Goal: Navigation & Orientation: Find specific page/section

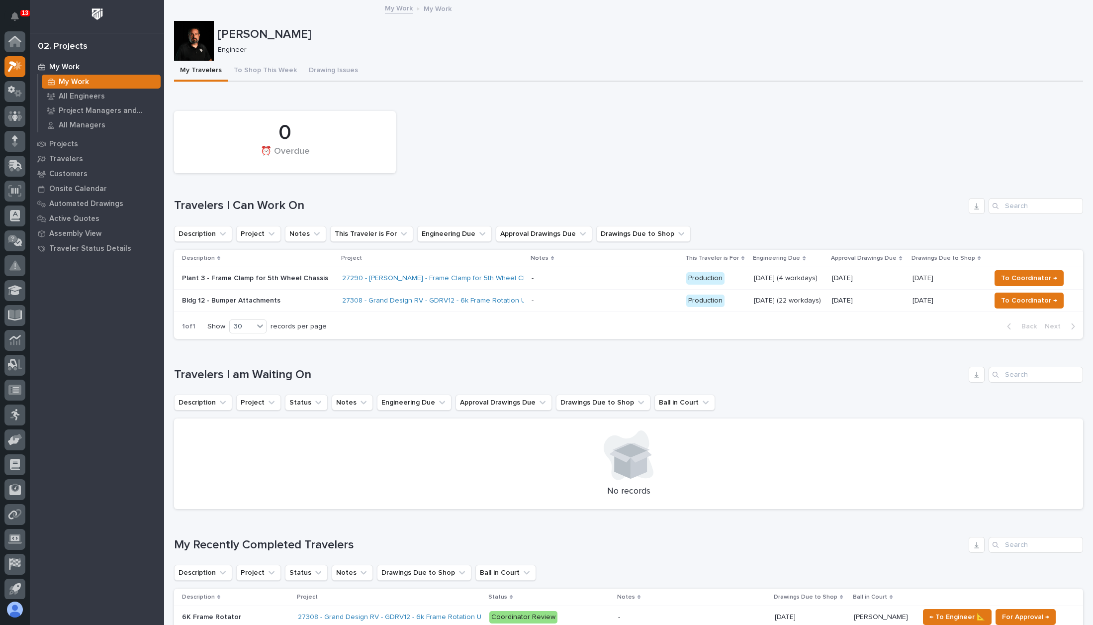
scroll to position [25, 0]
click at [630, 132] on div "0 ⏰ Overdue" at bounding box center [628, 142] width 919 height 72
click at [66, 162] on p "Travelers" at bounding box center [66, 159] width 34 height 9
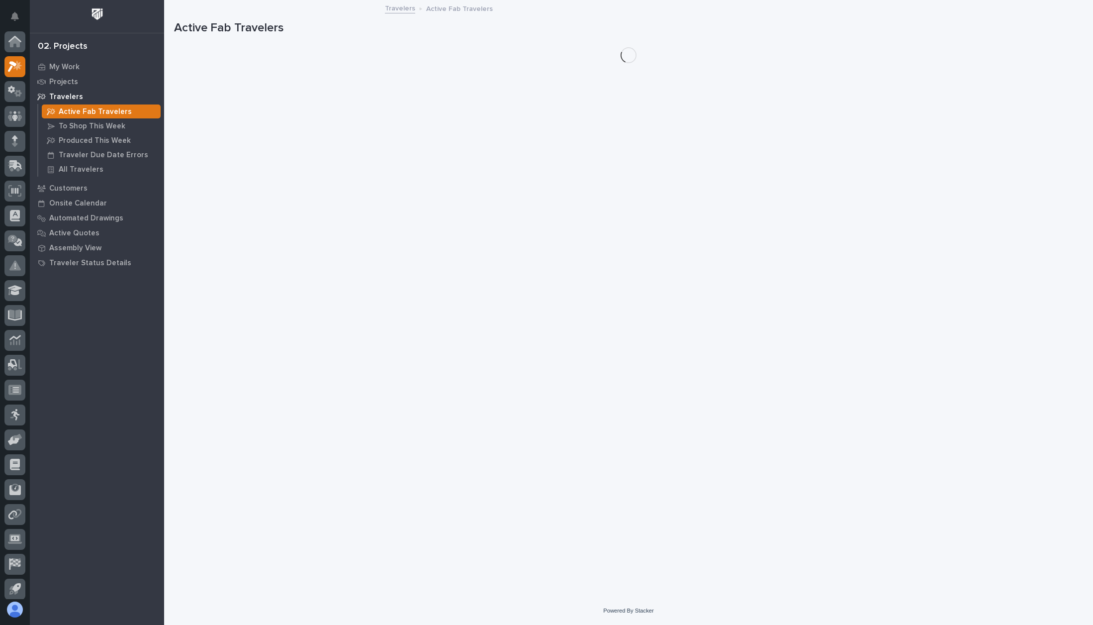
scroll to position [25, 0]
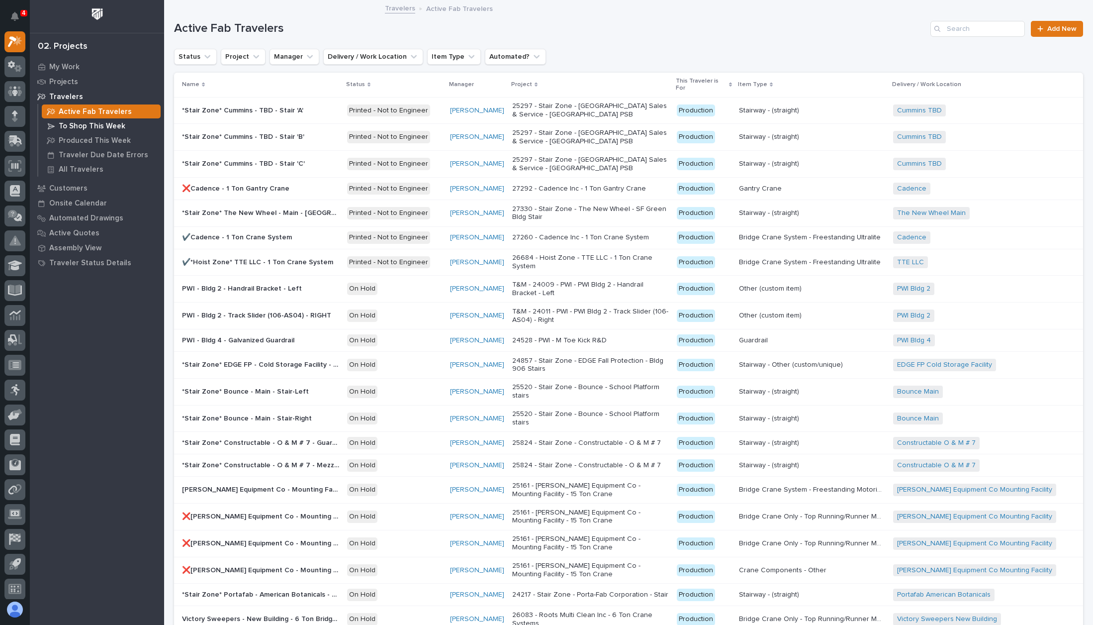
click at [83, 125] on p "To Shop This Week" at bounding box center [92, 126] width 67 height 9
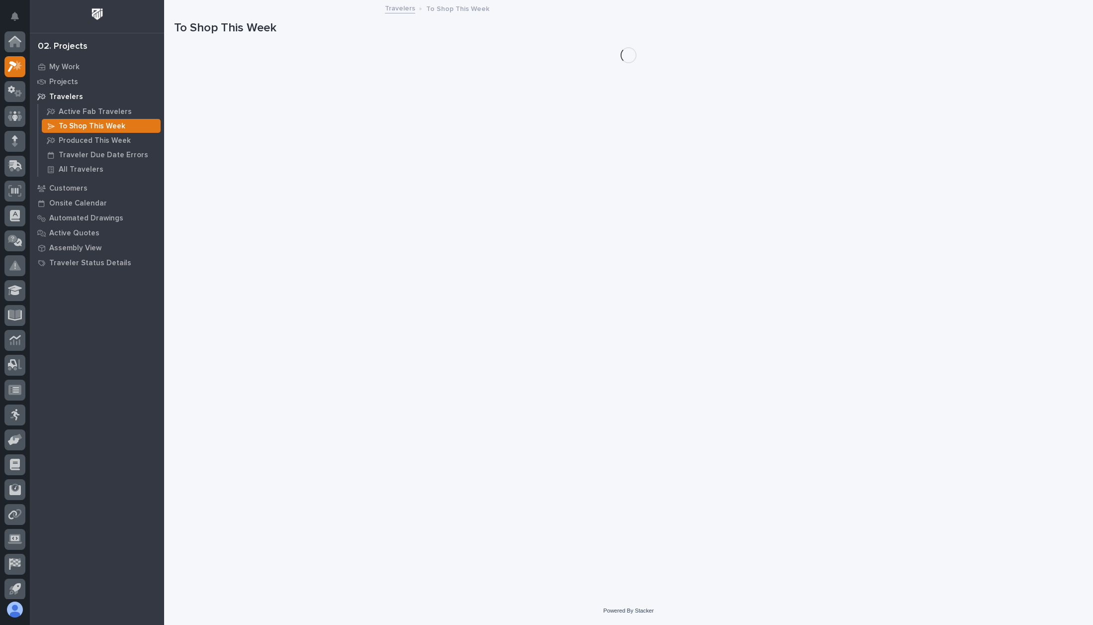
scroll to position [25, 0]
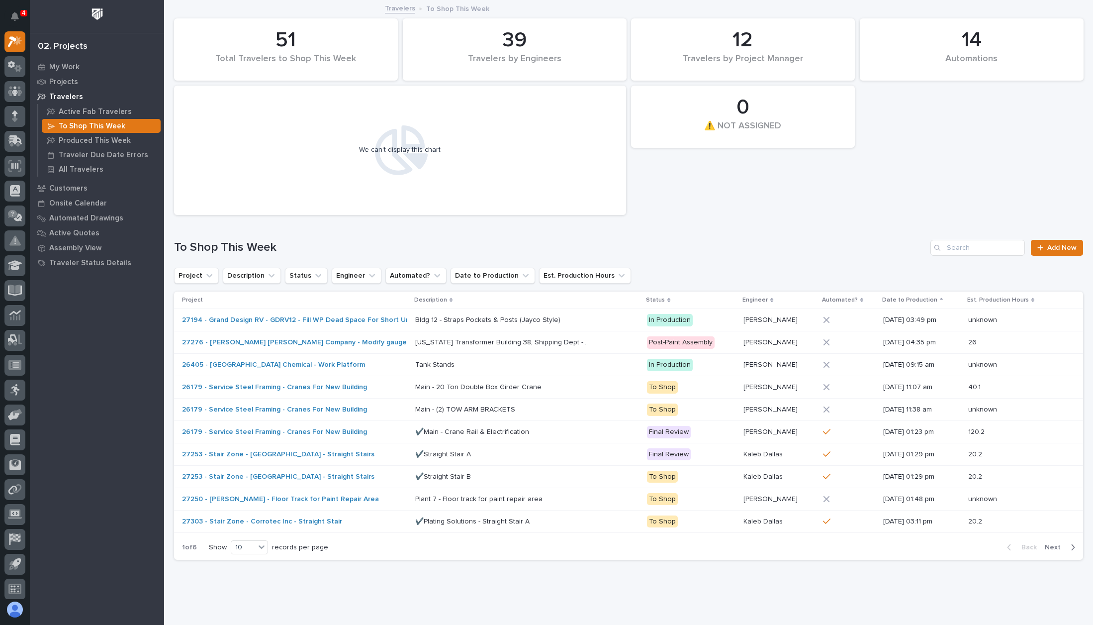
click at [765, 303] on div "Engineer" at bounding box center [778, 299] width 73 height 11
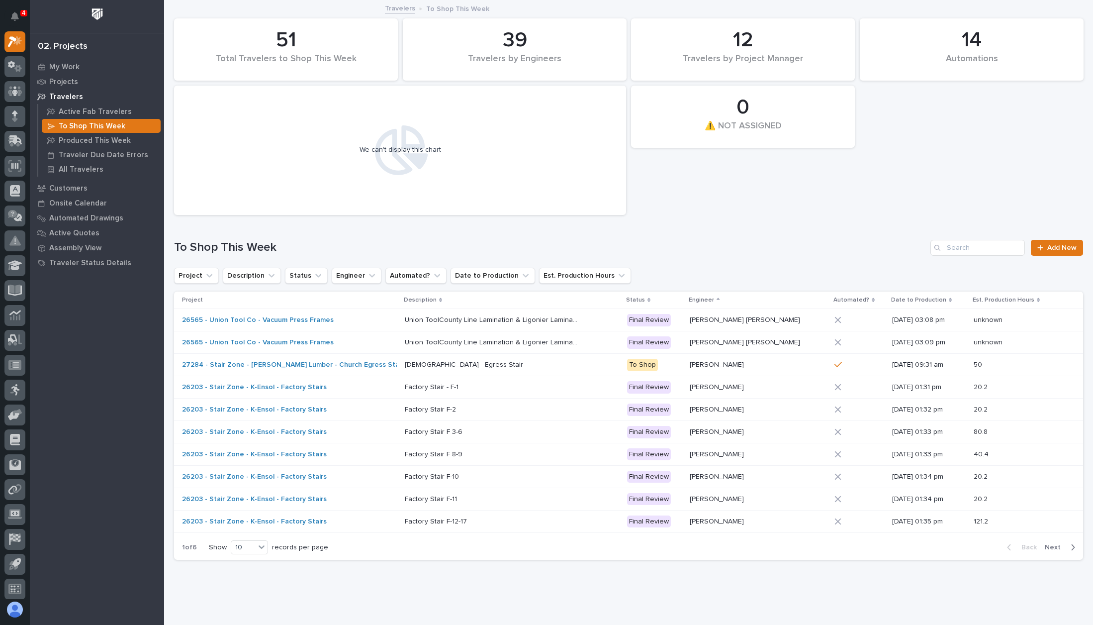
click at [1056, 546] on span "Next" at bounding box center [1056, 547] width 22 height 9
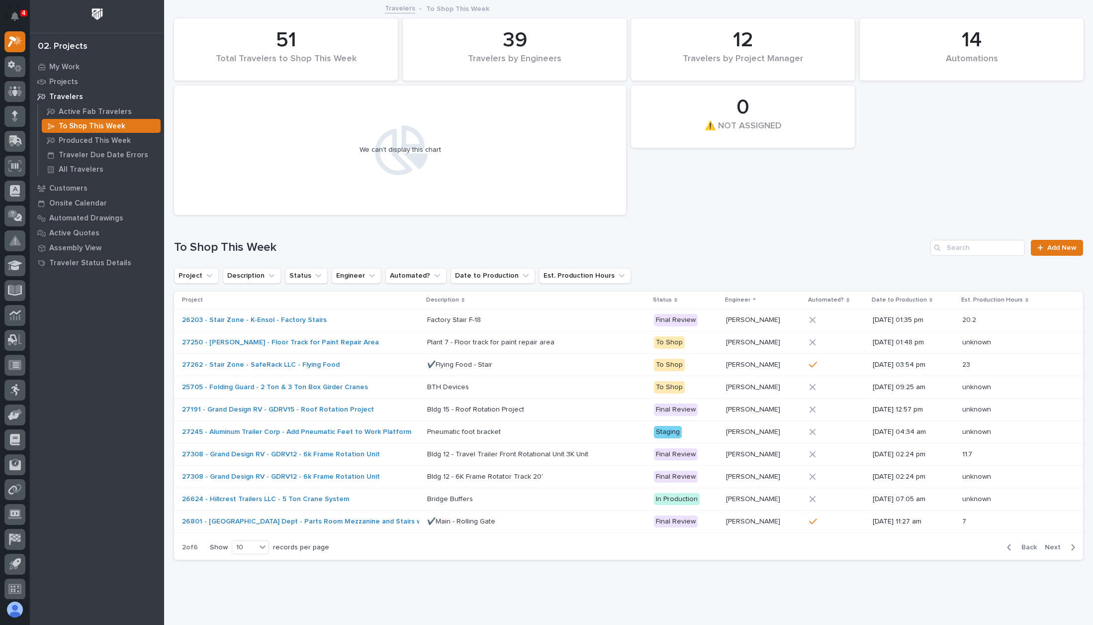
click at [1047, 543] on span "Next" at bounding box center [1056, 547] width 22 height 9
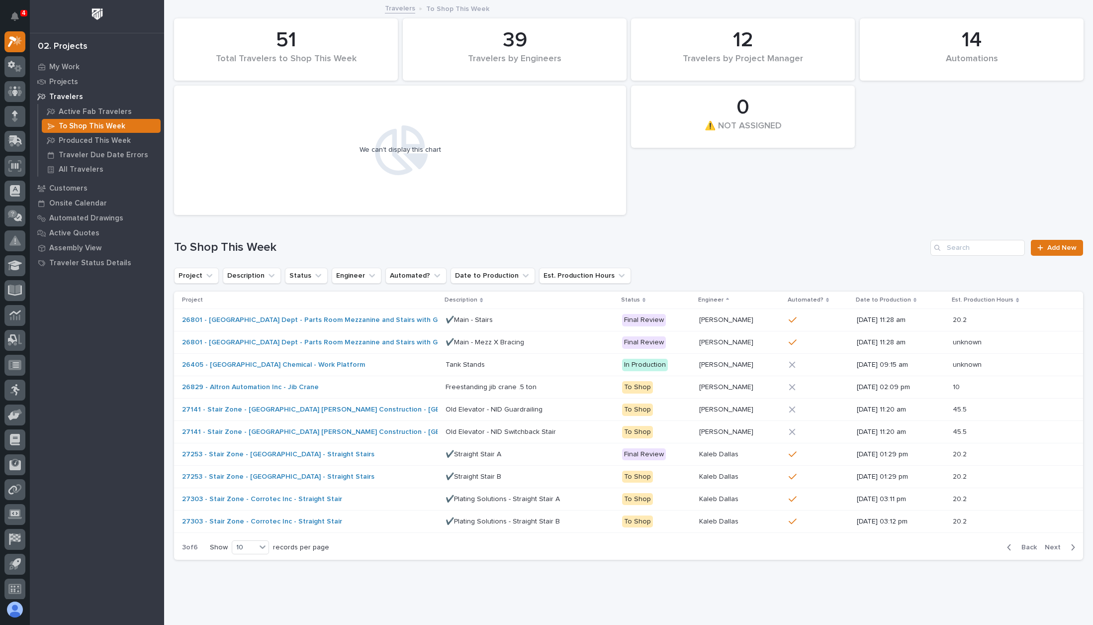
click at [1047, 543] on span "Next" at bounding box center [1056, 547] width 22 height 9
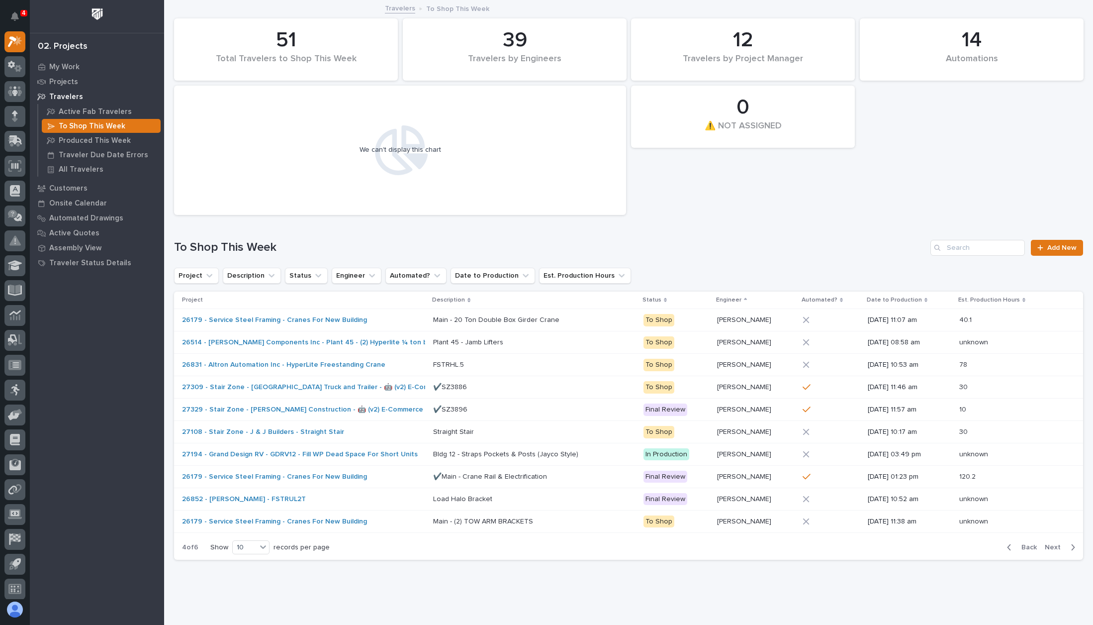
click at [1047, 543] on span "Next" at bounding box center [1056, 547] width 22 height 9
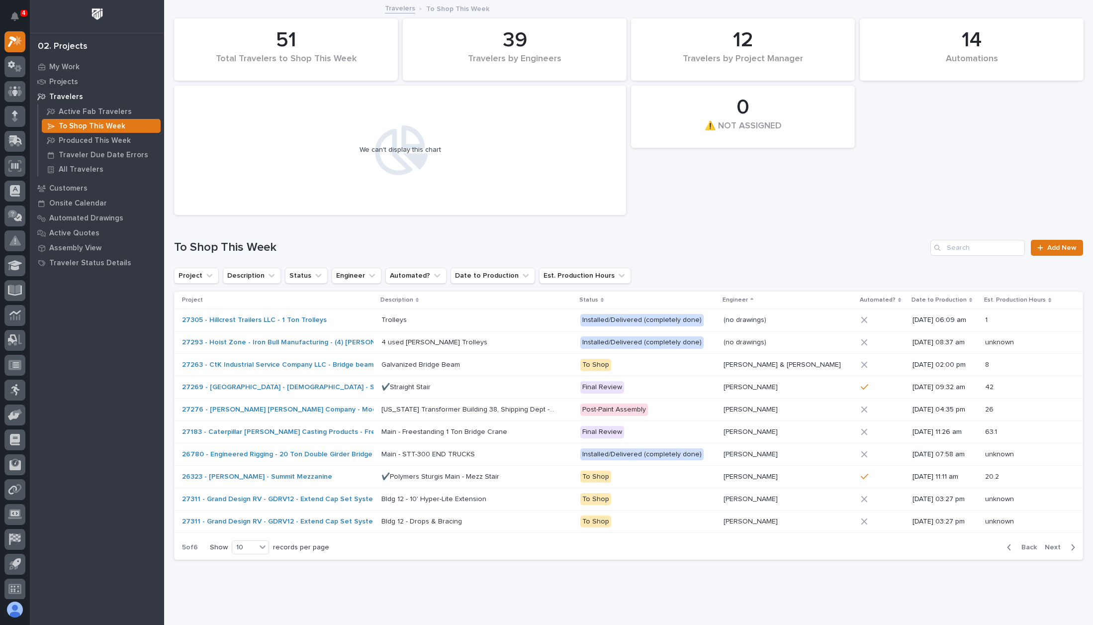
click at [388, 154] on icon at bounding box center [400, 150] width 56 height 50
click at [120, 139] on p "Produced This Week" at bounding box center [95, 140] width 72 height 9
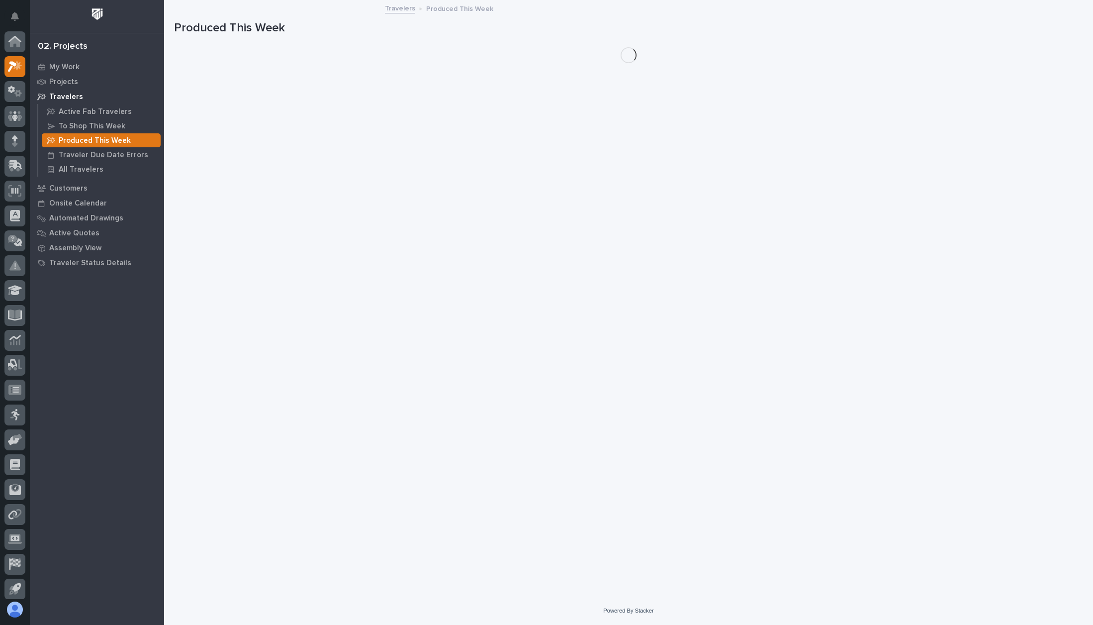
scroll to position [25, 0]
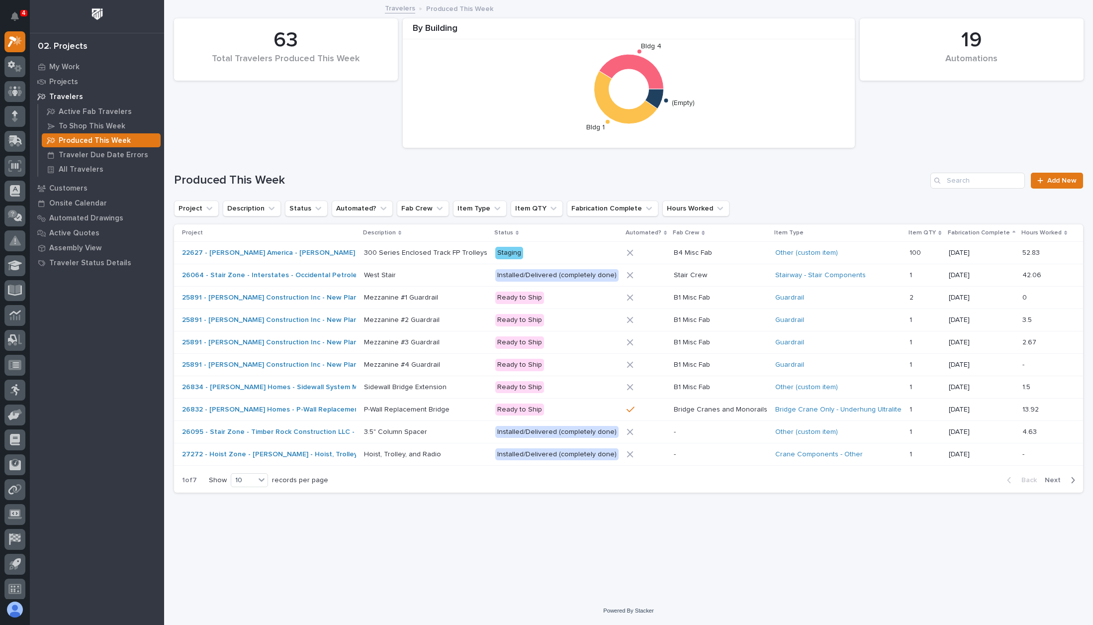
click at [117, 133] on div "Produced This Week" at bounding box center [101, 140] width 119 height 14
click at [116, 124] on p "To Shop This Week" at bounding box center [92, 126] width 67 height 9
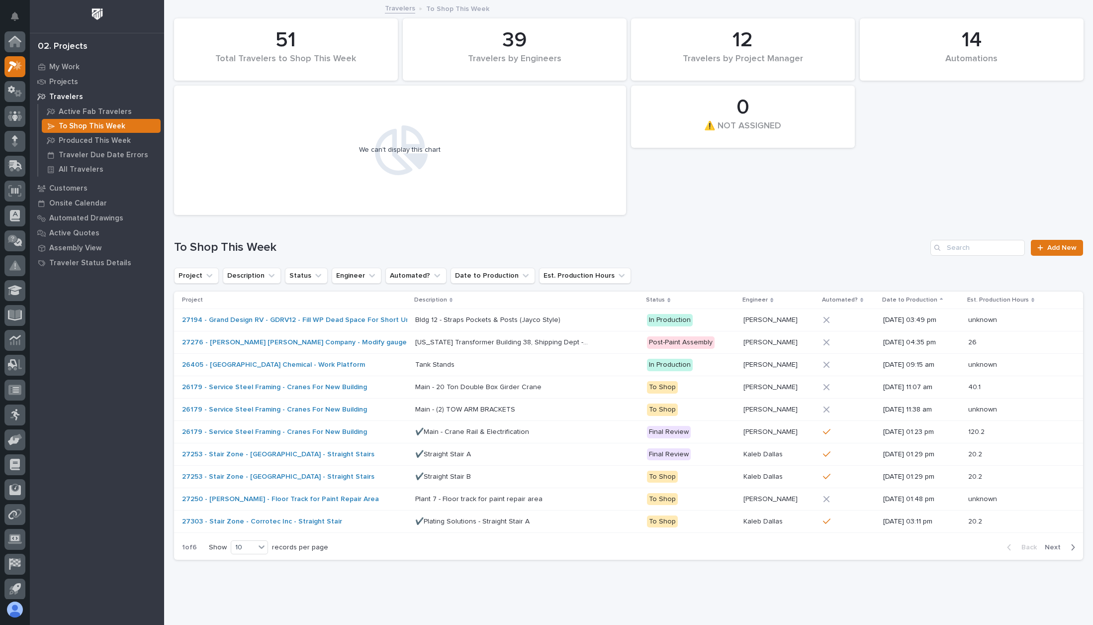
scroll to position [25, 0]
click at [106, 151] on p "Traveler Due Date Errors" at bounding box center [104, 155] width 90 height 9
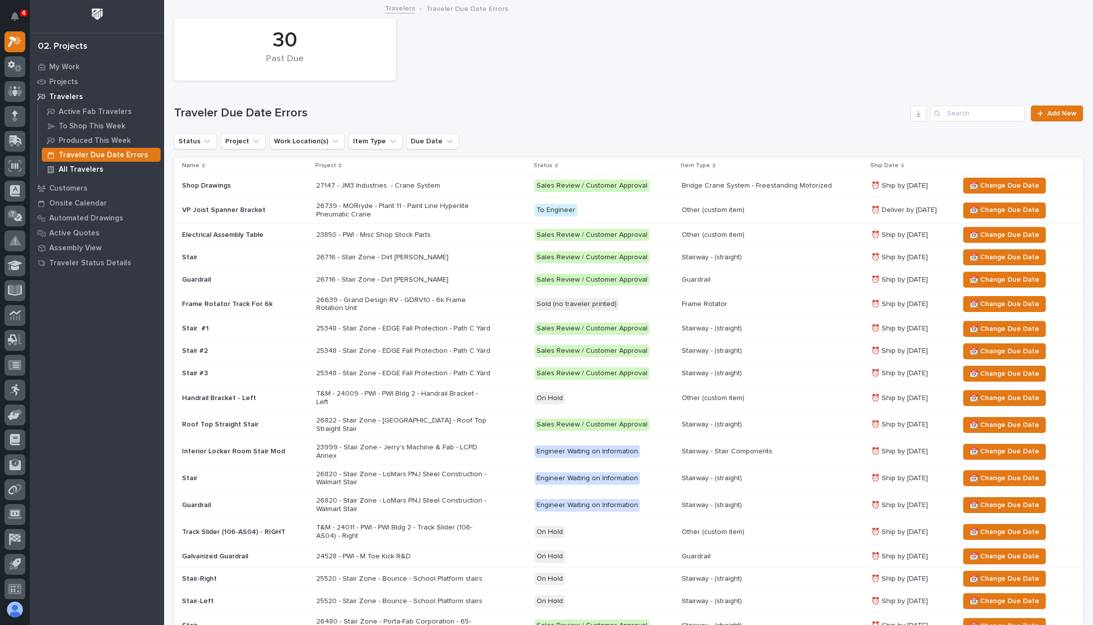
click at [95, 166] on p "All Travelers" at bounding box center [81, 169] width 45 height 9
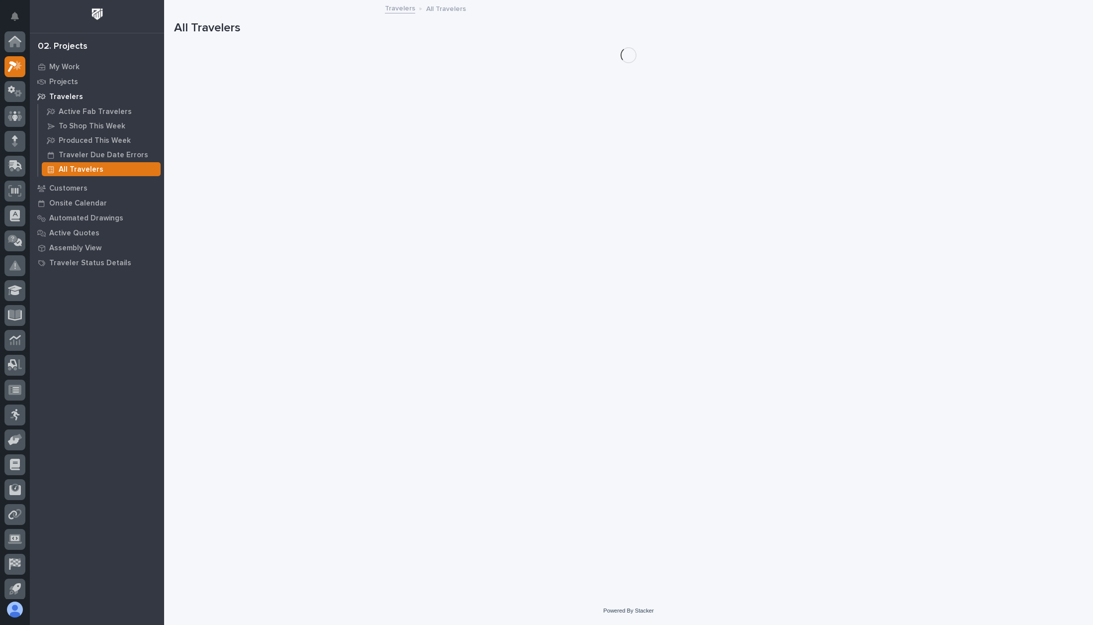
scroll to position [25, 0]
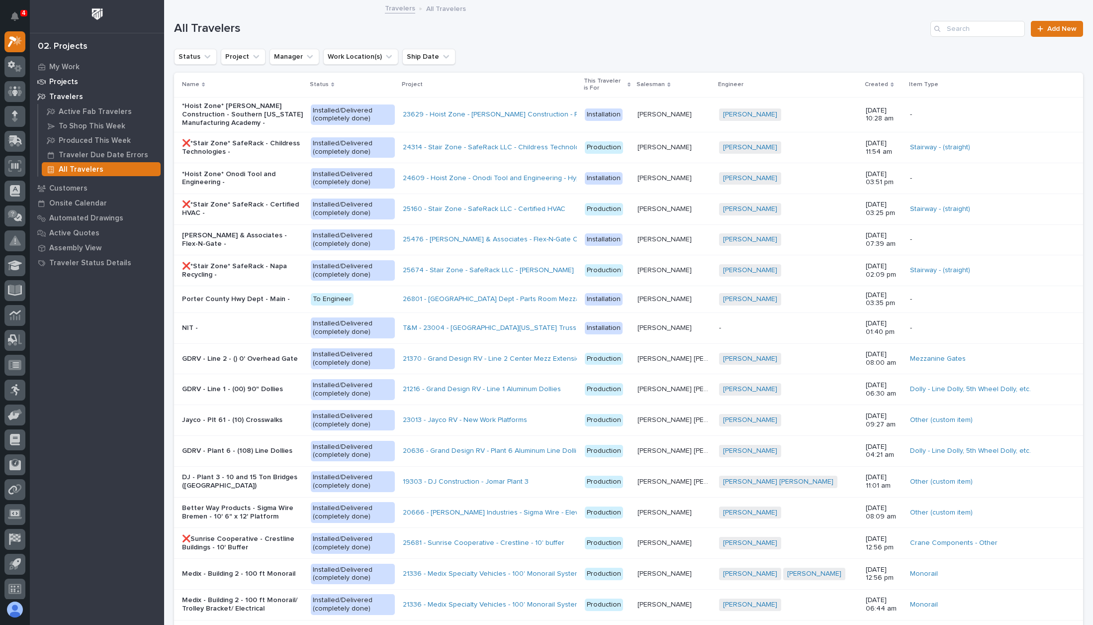
click at [64, 82] on p "Projects" at bounding box center [63, 82] width 29 height 9
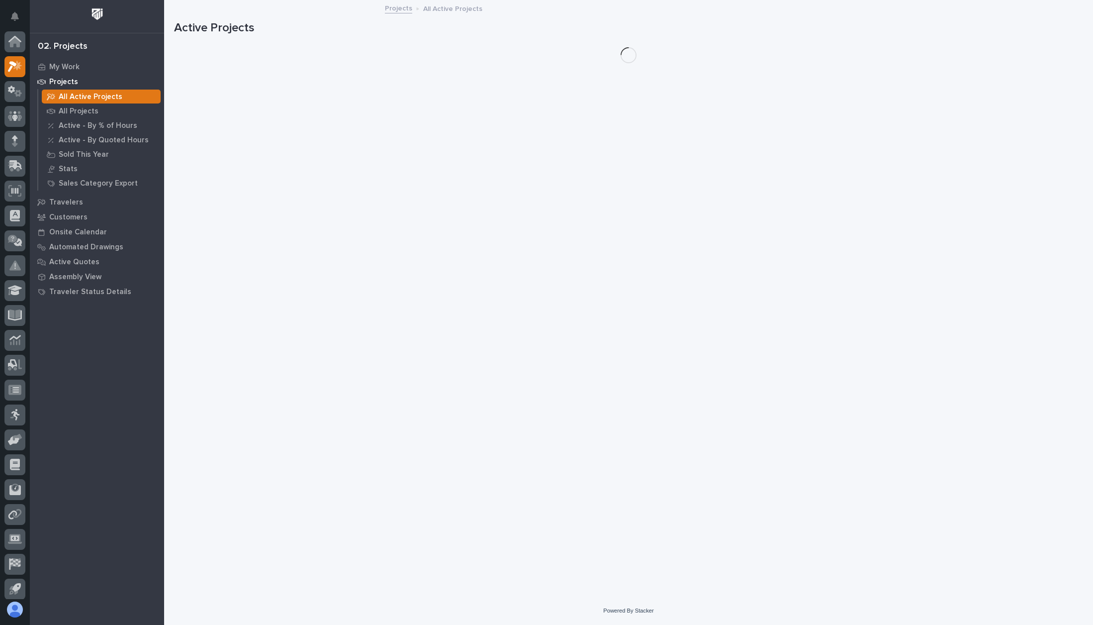
scroll to position [25, 0]
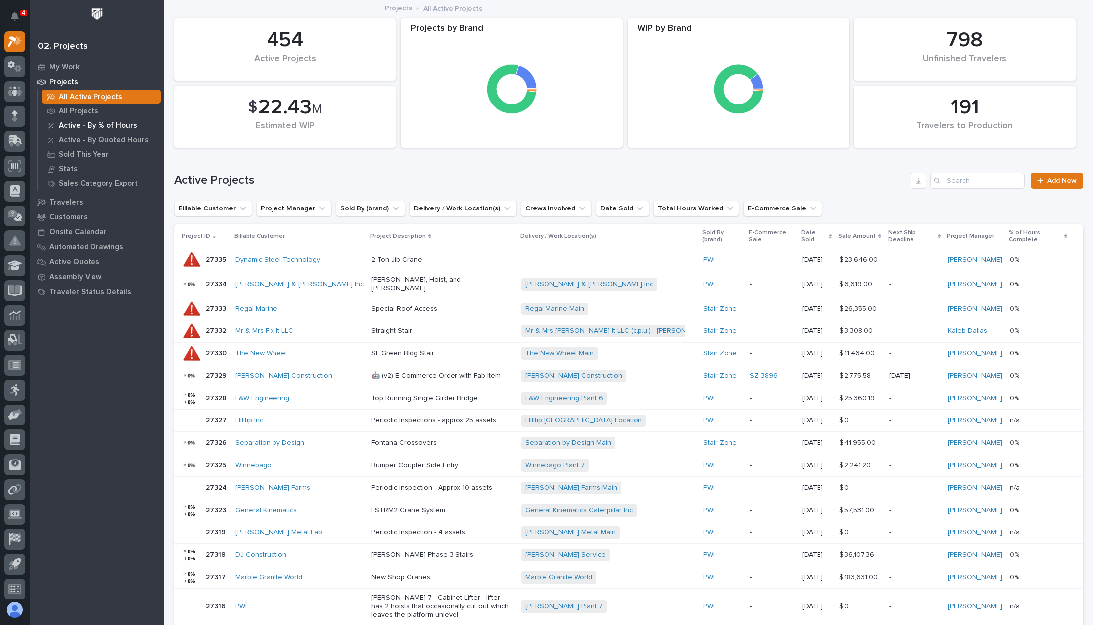
click at [96, 123] on p "Active - By % of Hours" at bounding box center [98, 125] width 79 height 9
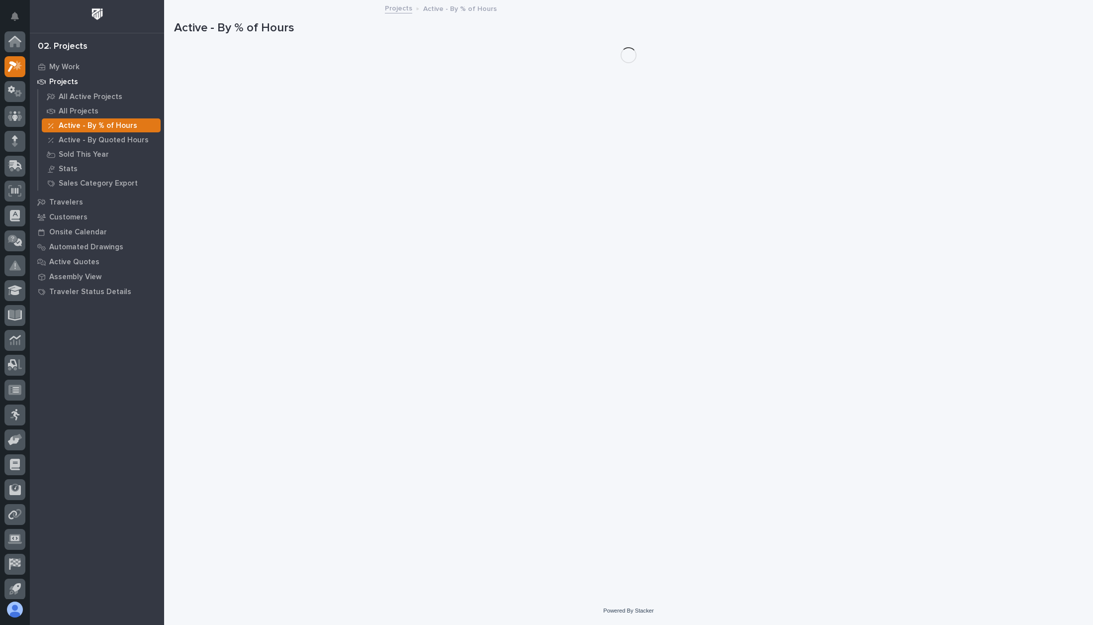
scroll to position [25, 0]
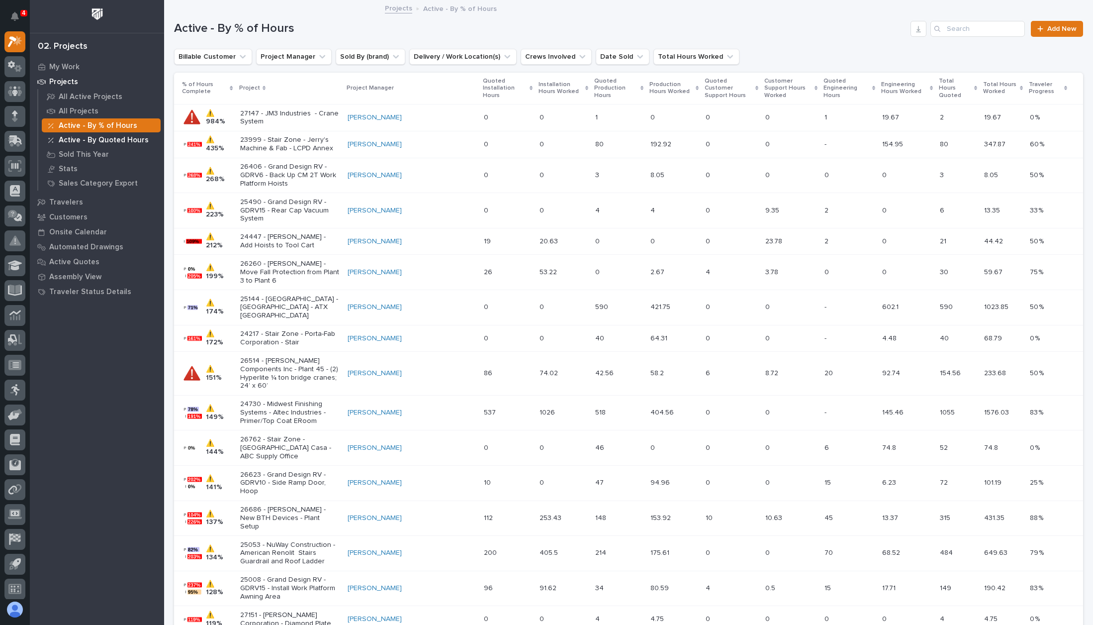
click at [98, 138] on p "Active - By Quoted Hours" at bounding box center [104, 140] width 90 height 9
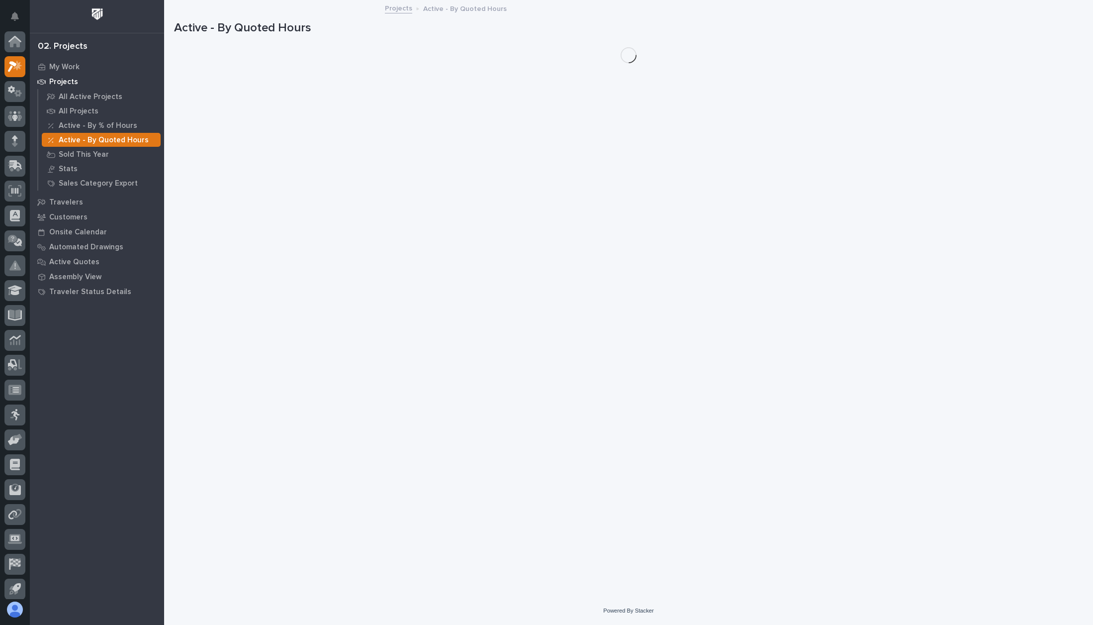
scroll to position [25, 0]
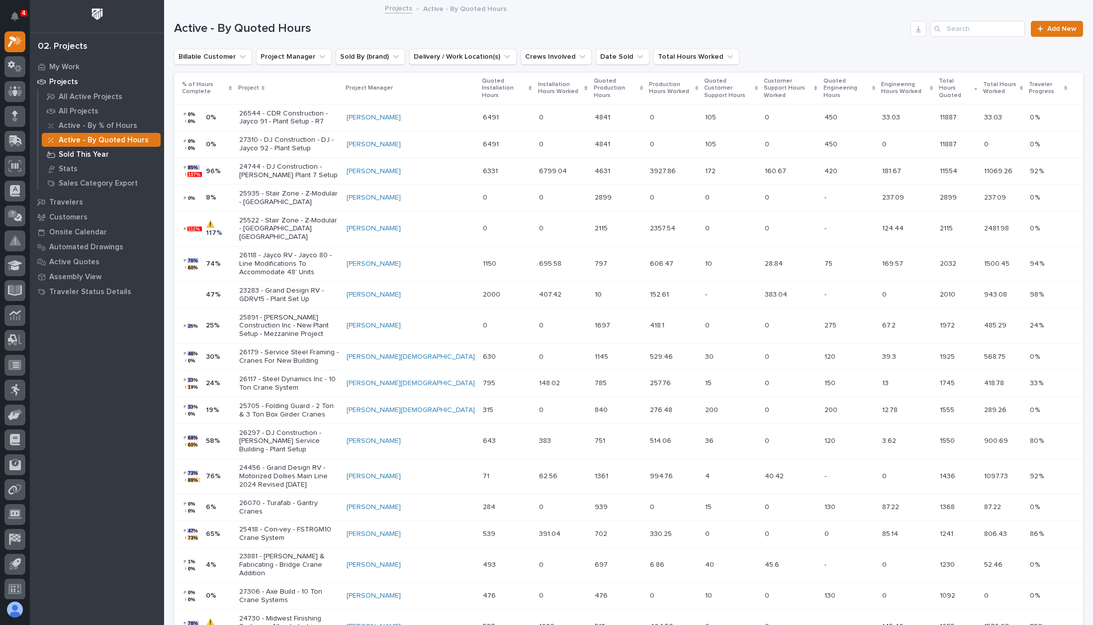
click at [95, 149] on div "Sold This Year" at bounding box center [101, 154] width 119 height 14
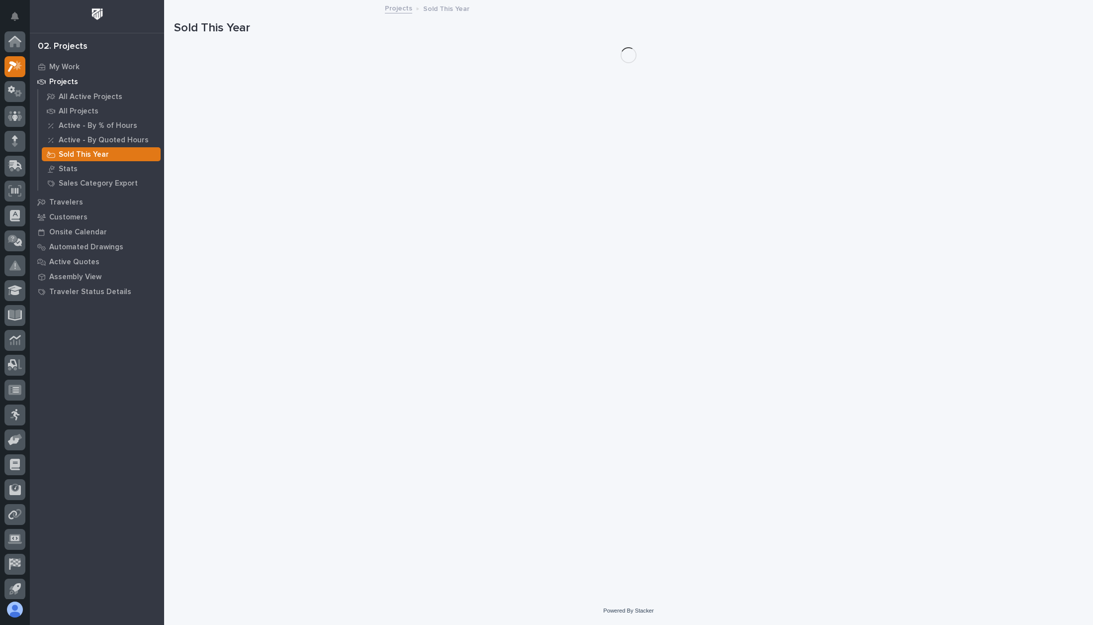
scroll to position [25, 0]
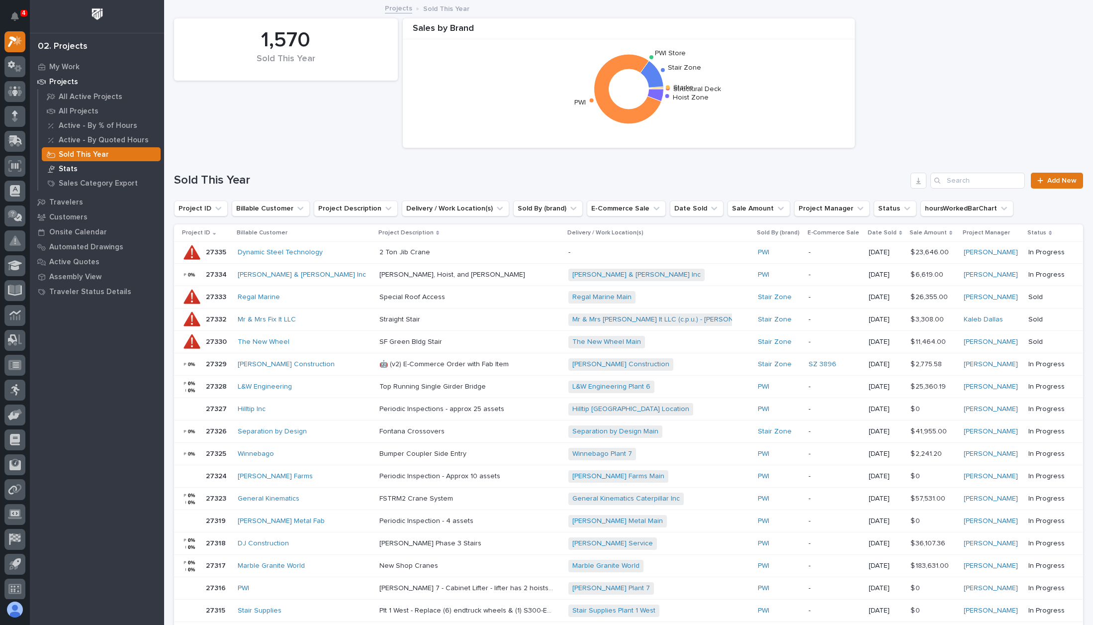
click at [71, 167] on p "Stats" at bounding box center [68, 169] width 19 height 9
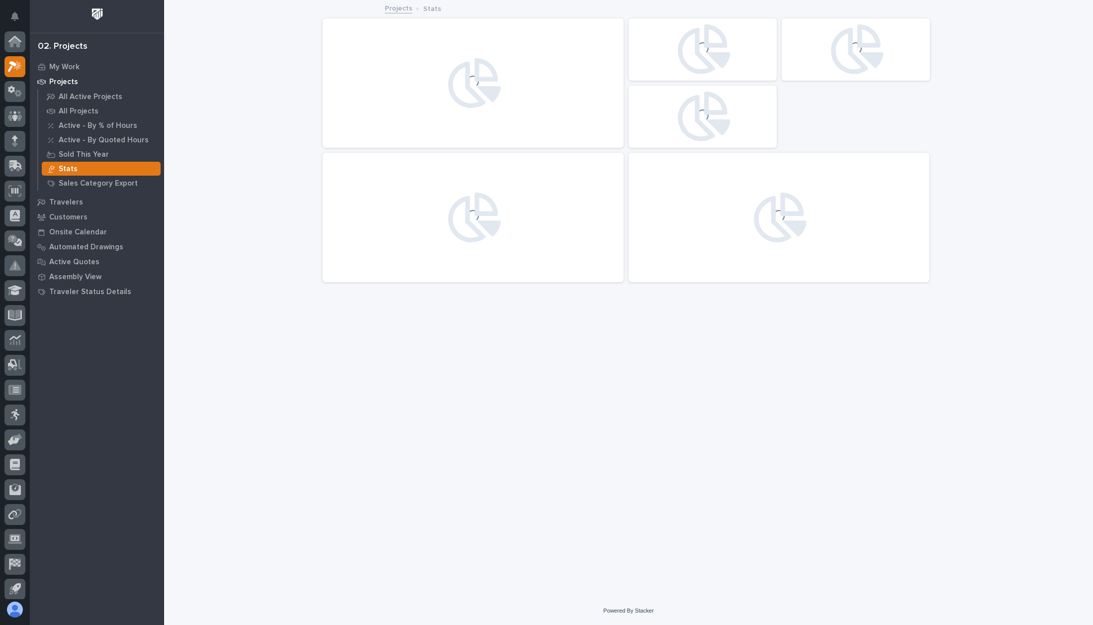
scroll to position [25, 0]
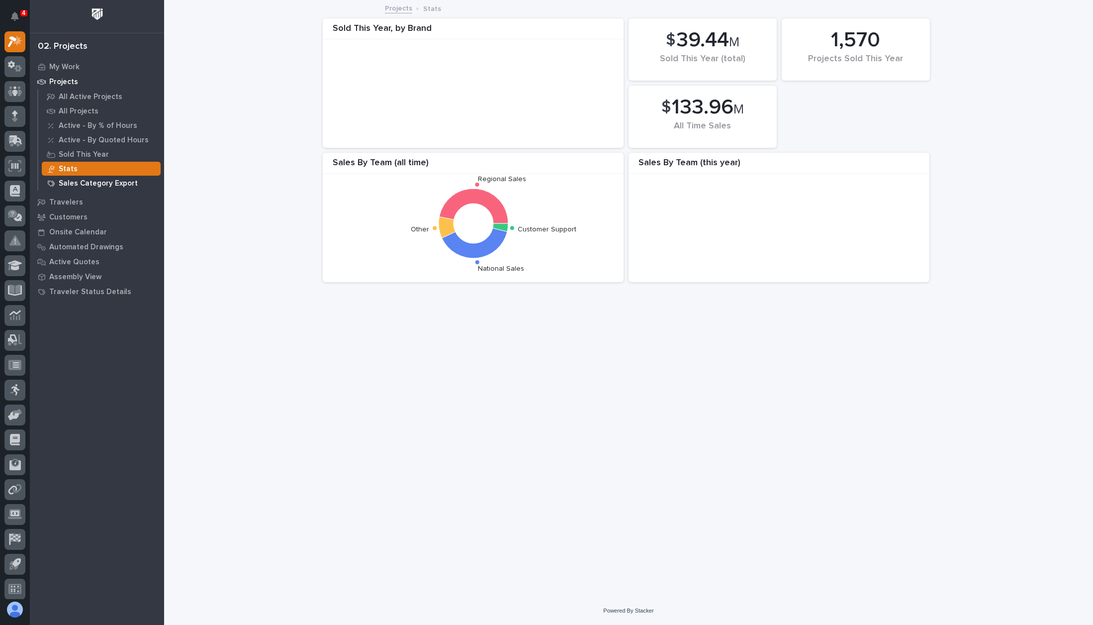
click at [71, 178] on div "Sales Category Export" at bounding box center [101, 183] width 119 height 14
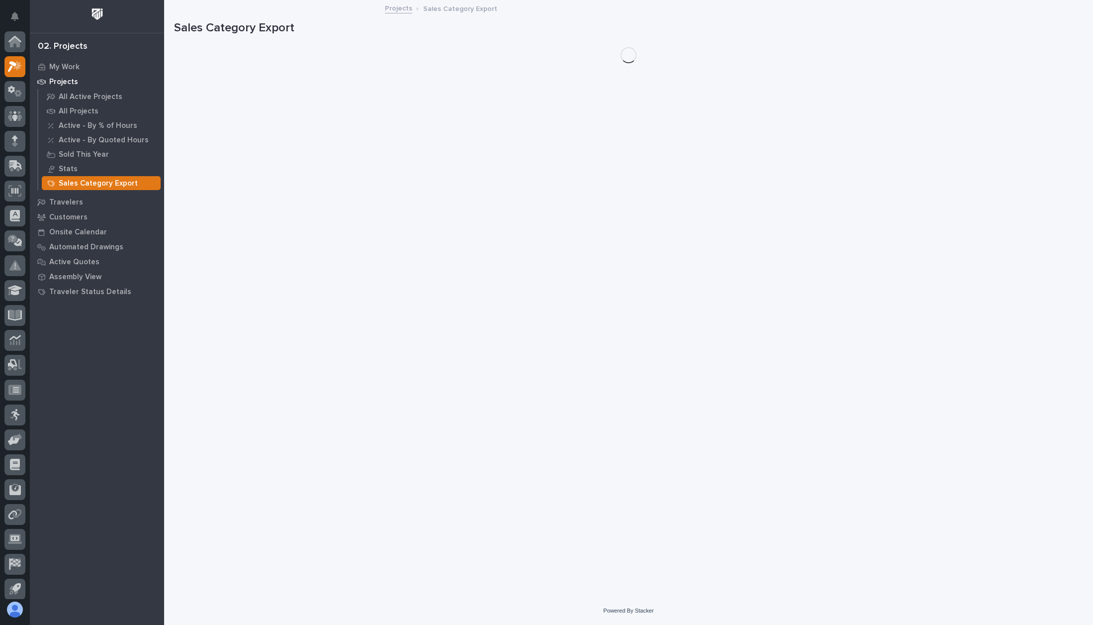
scroll to position [25, 0]
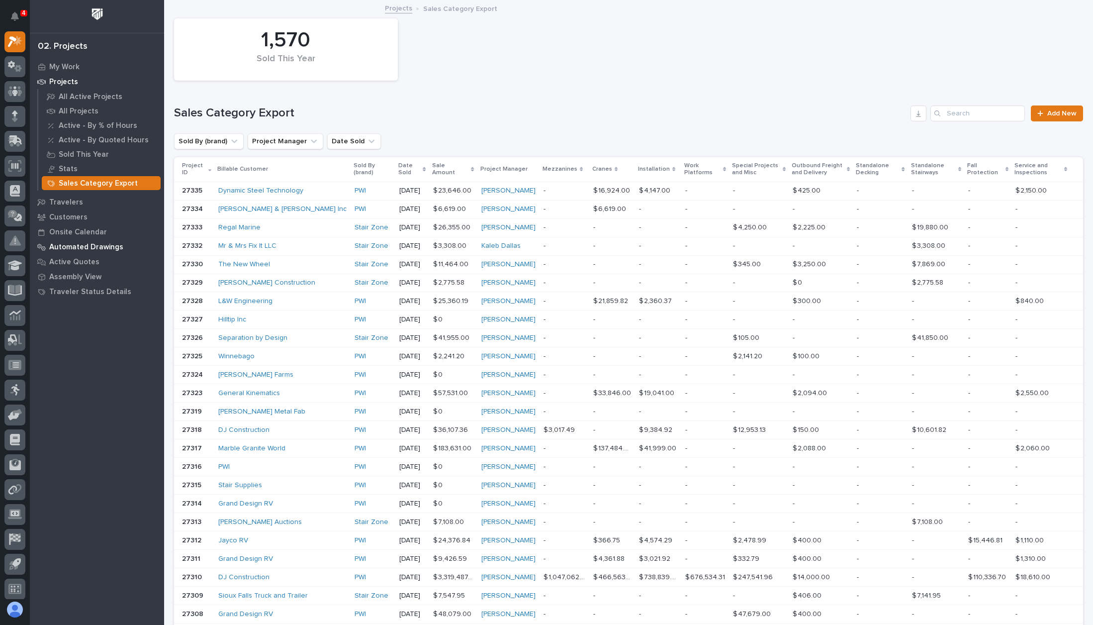
click at [75, 247] on p "Automated Drawings" at bounding box center [86, 247] width 74 height 9
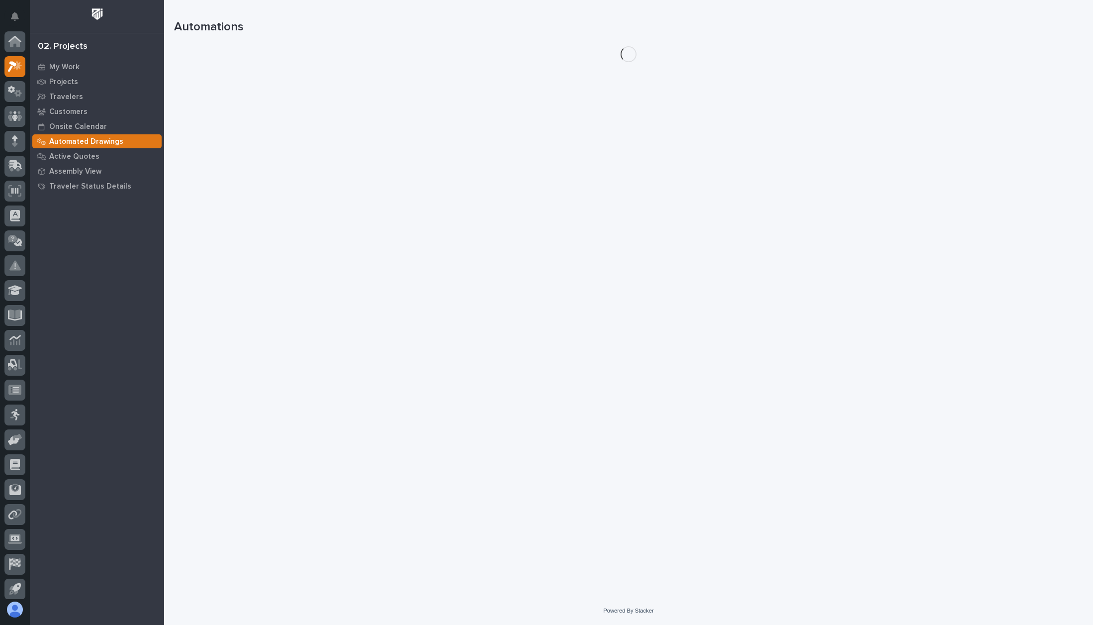
scroll to position [25, 0]
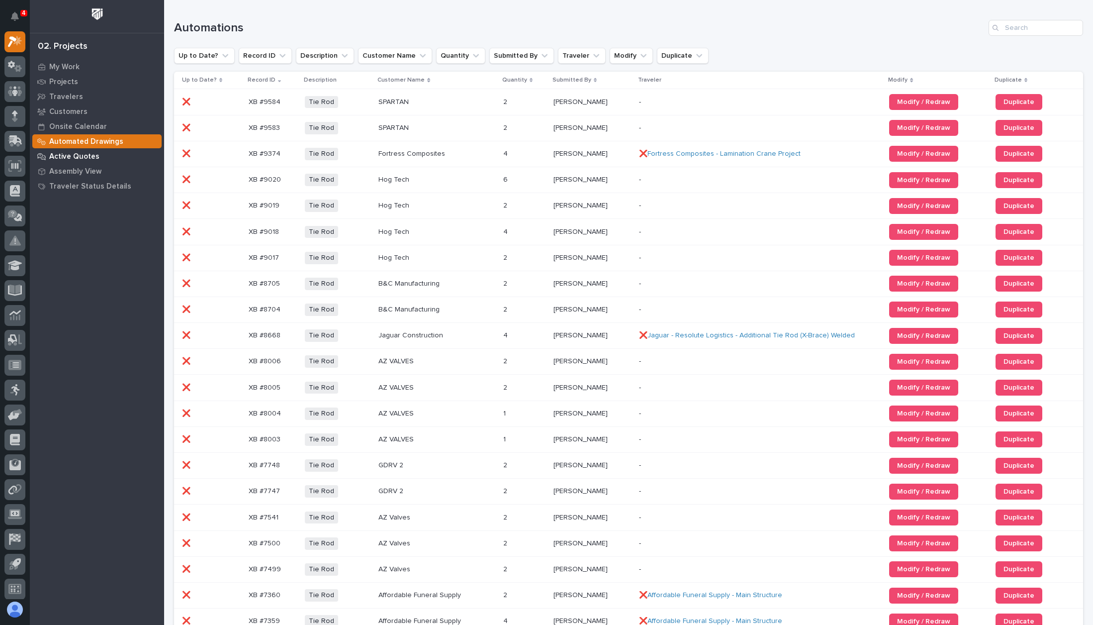
click at [72, 151] on div "Active Quotes" at bounding box center [96, 156] width 129 height 14
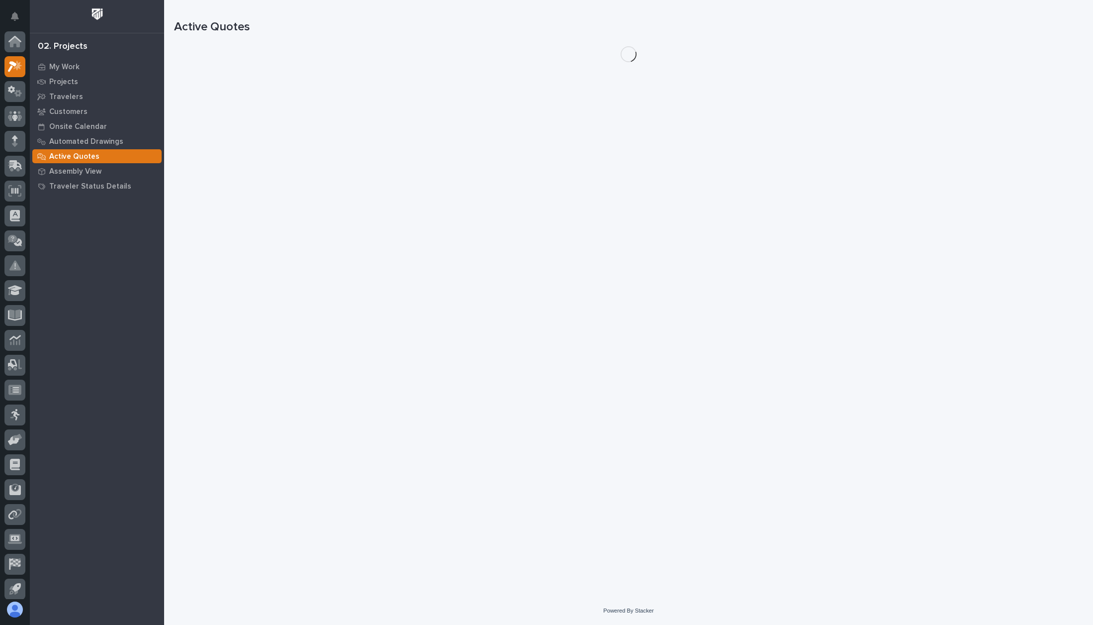
scroll to position [25, 0]
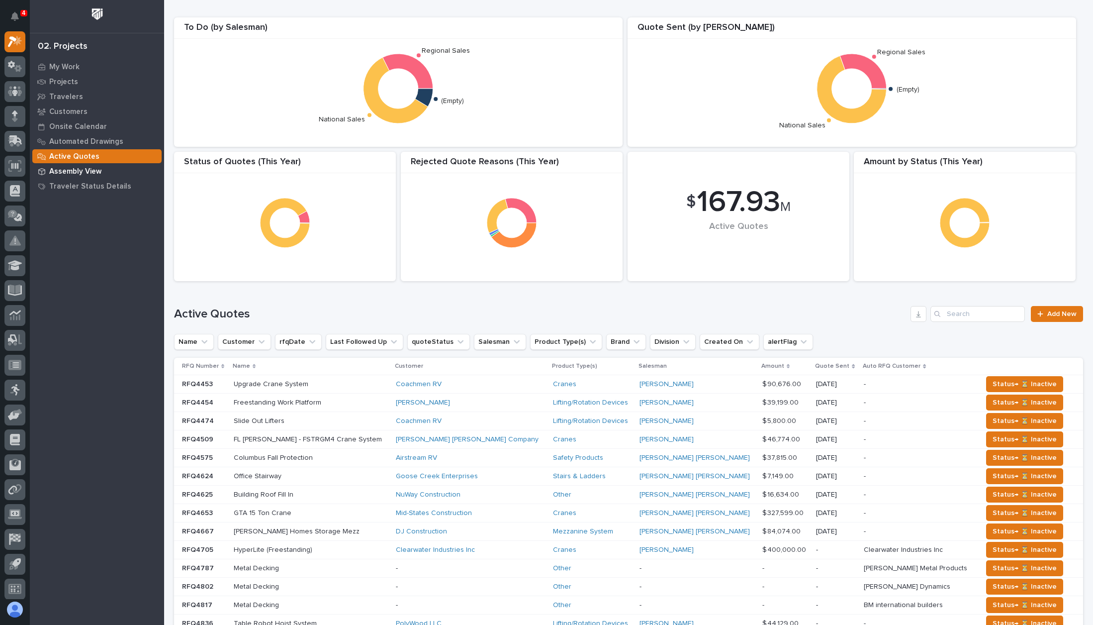
click at [77, 167] on p "Assembly View" at bounding box center [75, 171] width 52 height 9
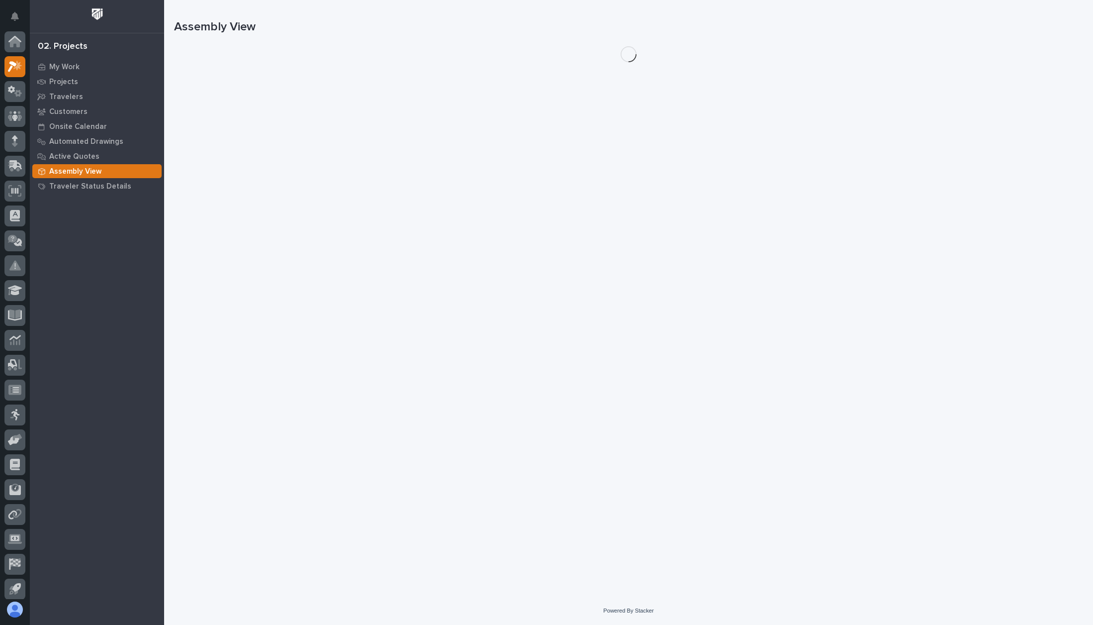
scroll to position [25, 0]
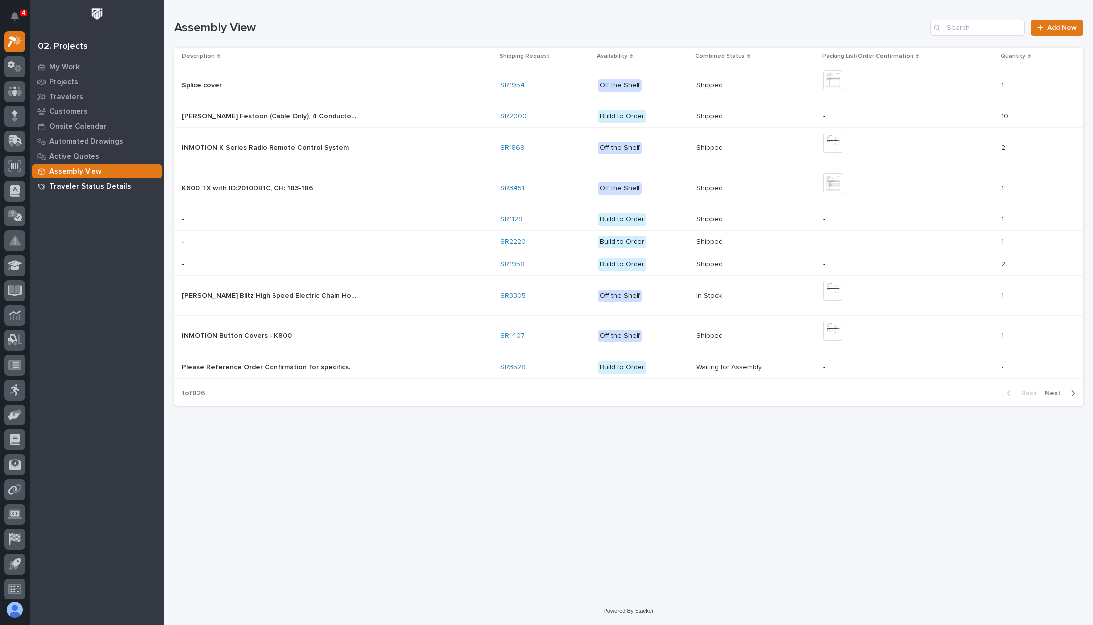
click at [85, 183] on p "Traveler Status Details" at bounding box center [90, 186] width 82 height 9
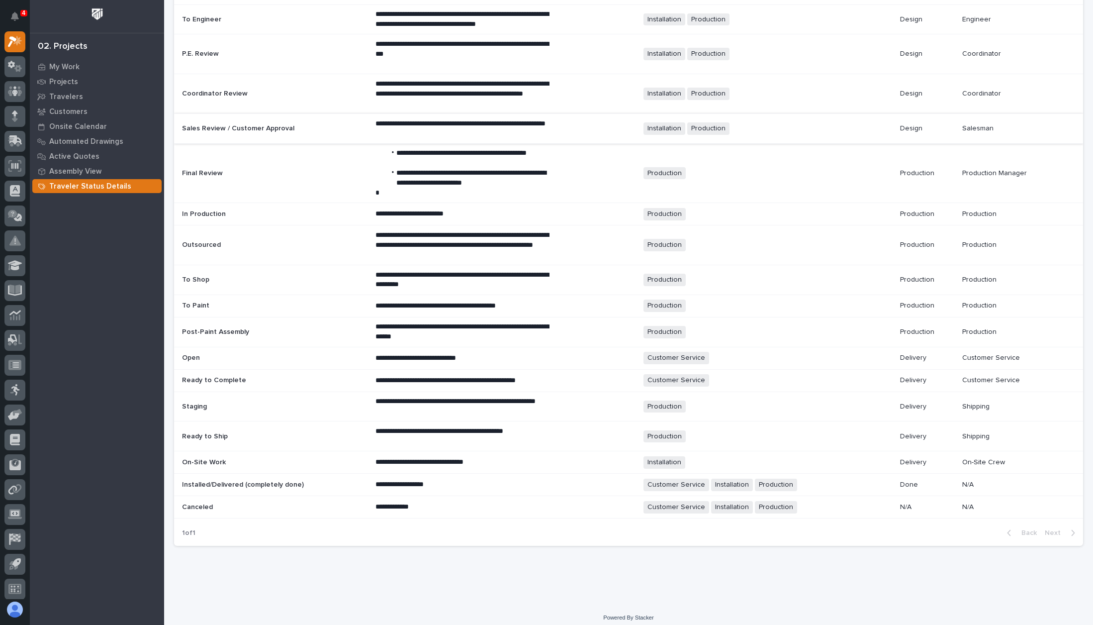
scroll to position [306, 0]
